Goal: Find specific page/section: Find specific page/section

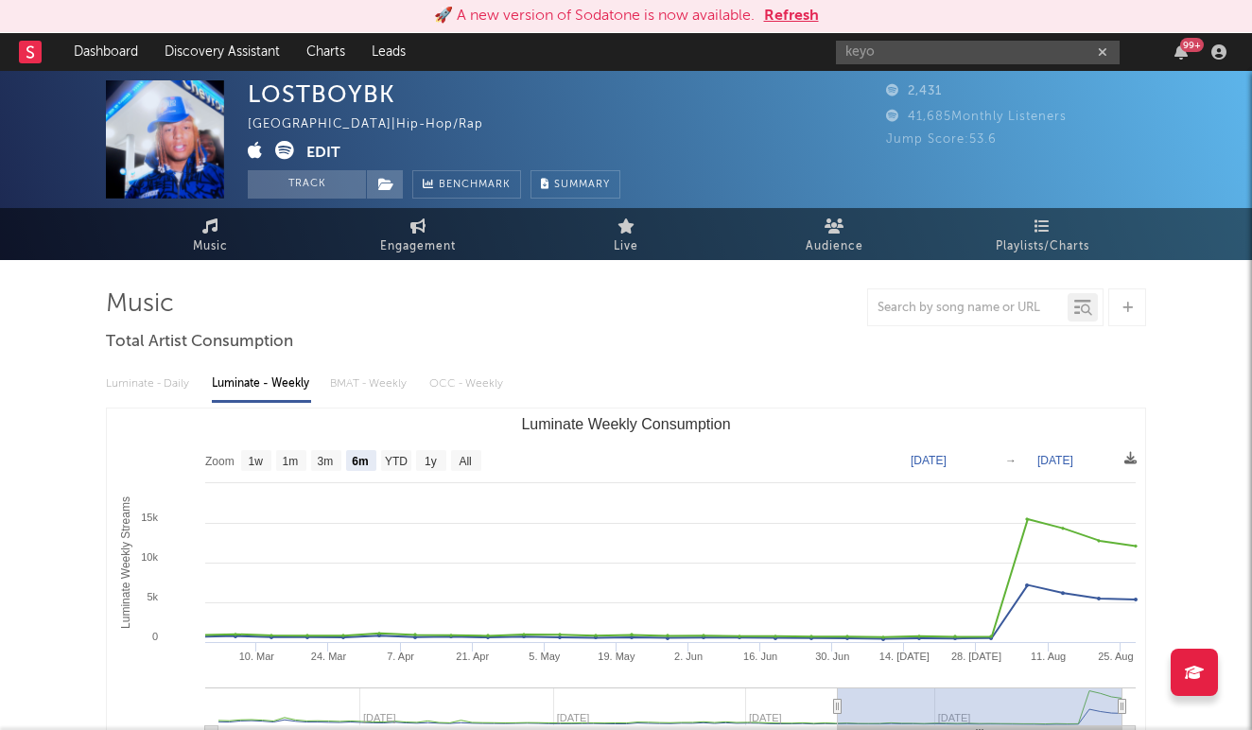
select select "6m"
click at [1089, 48] on input "keyo" at bounding box center [978, 53] width 284 height 24
click at [1106, 52] on icon "button" at bounding box center [1102, 52] width 9 height 12
click at [1033, 44] on input "text" at bounding box center [978, 53] width 284 height 24
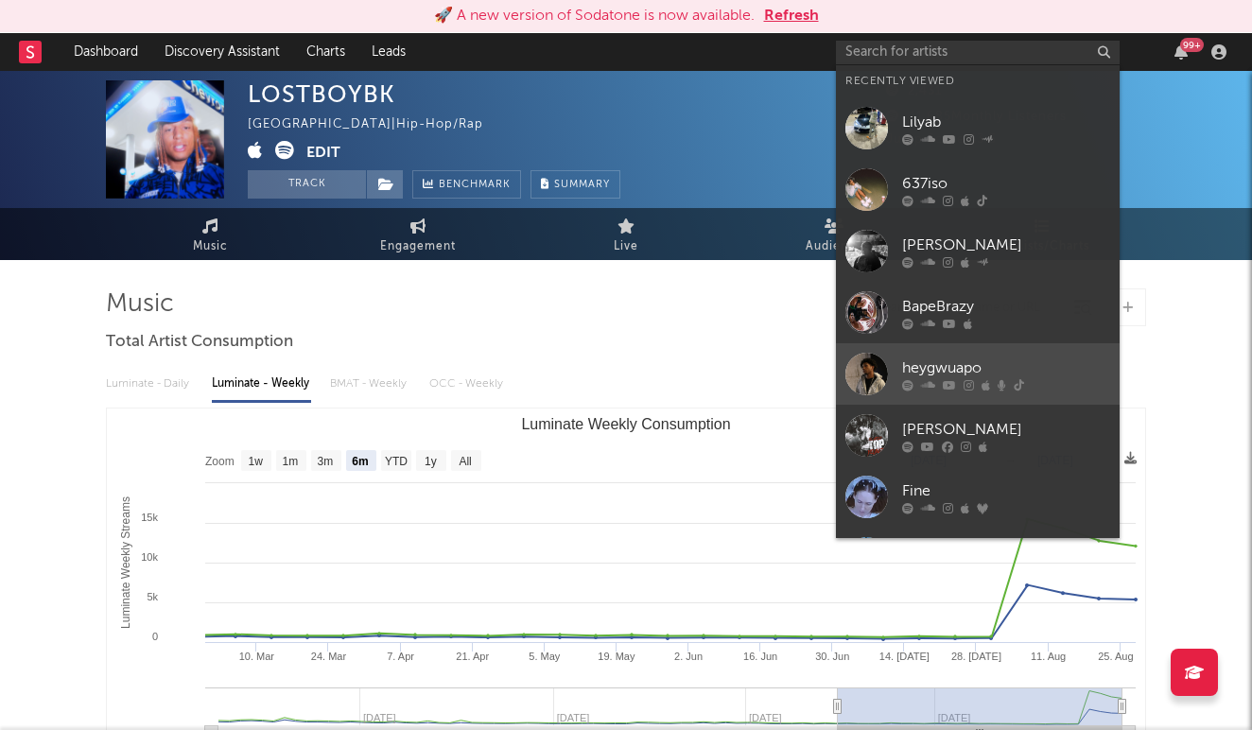
click at [995, 362] on div "heygwuapo" at bounding box center [1006, 368] width 208 height 23
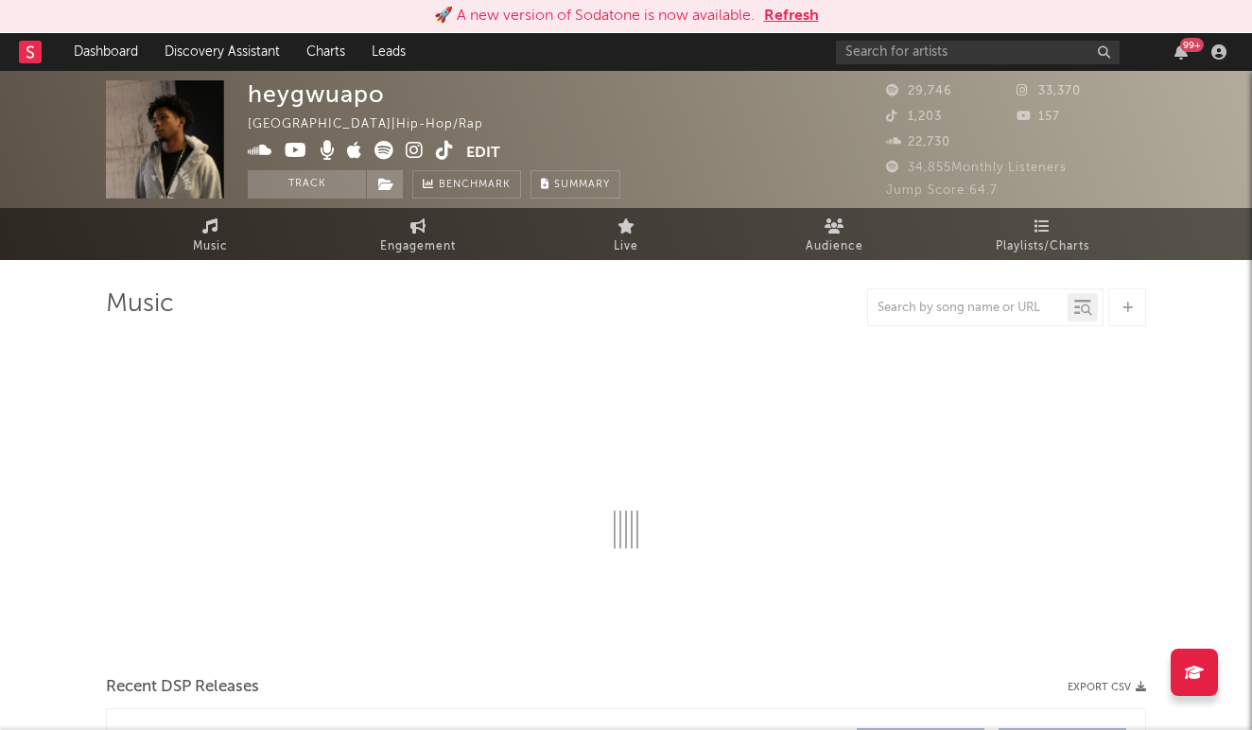
select select "6m"
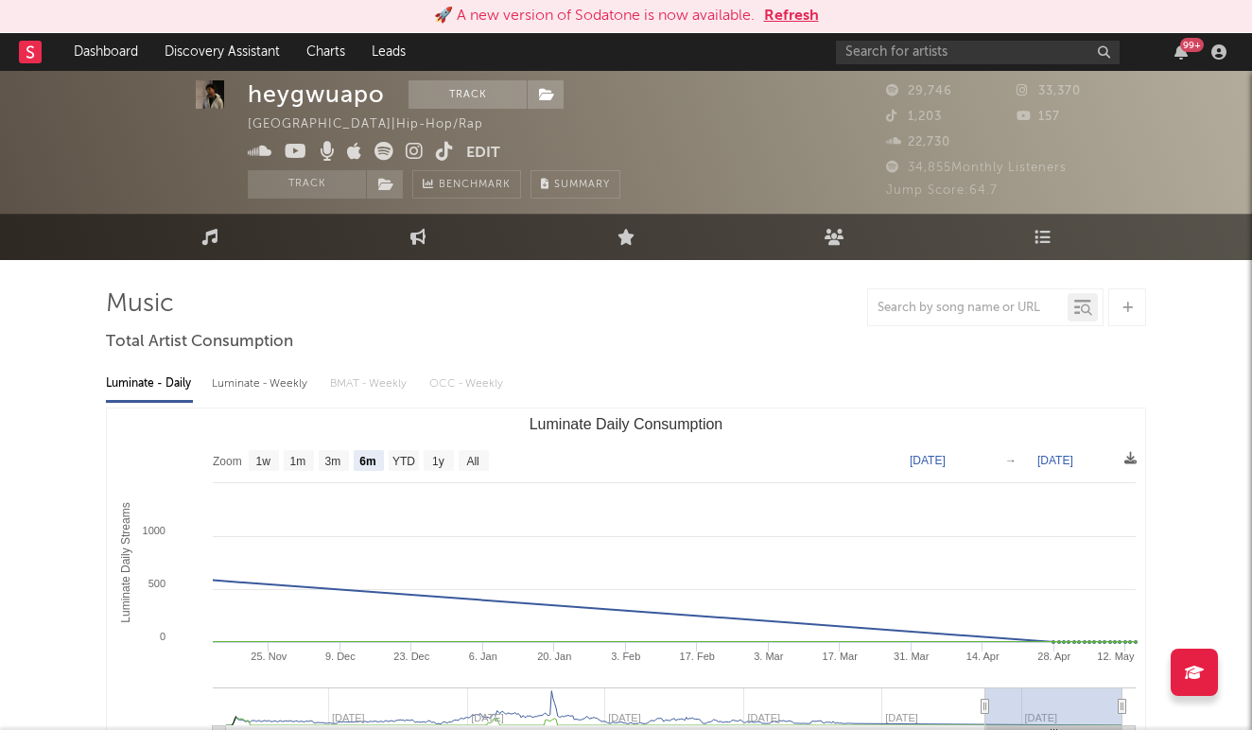
scroll to position [14, 0]
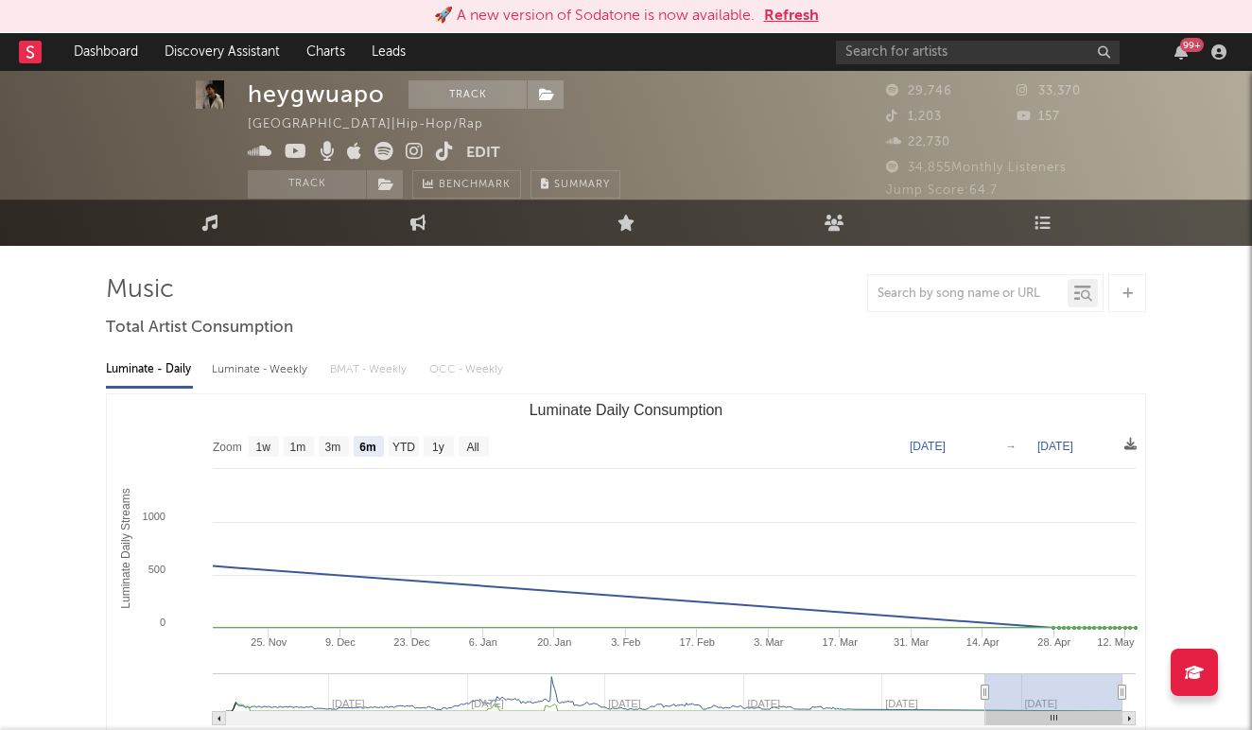
click at [409, 150] on icon at bounding box center [415, 151] width 18 height 19
